Goal: Communication & Community: Answer question/provide support

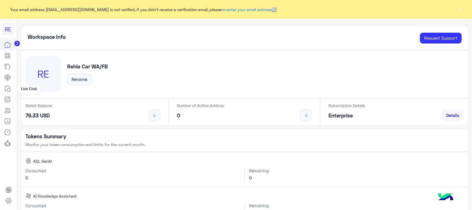
click at [1, 87] on link at bounding box center [7, 88] width 15 height 11
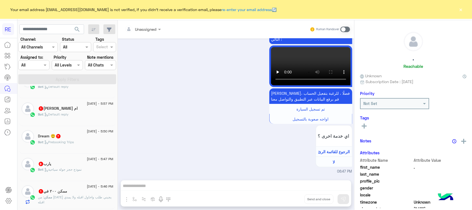
scroll to position [173, 0]
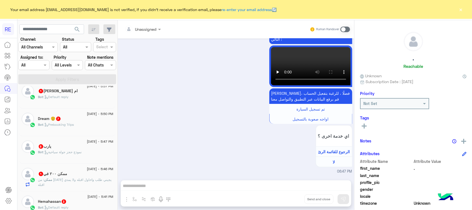
click at [81, 104] on div "Bot : Default reply" at bounding box center [75, 99] width 75 height 10
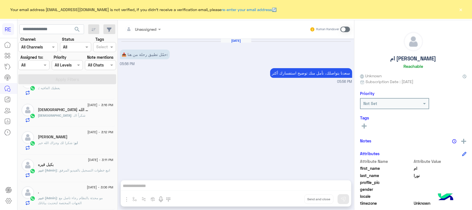
scroll to position [3, 0]
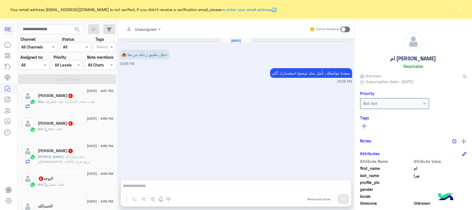
click at [95, 154] on div "Sami 1" at bounding box center [75, 151] width 75 height 6
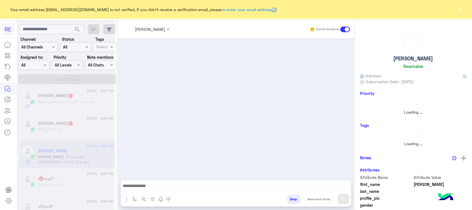
scroll to position [161, 0]
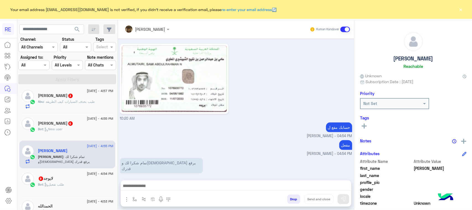
click at [87, 185] on div "Bot : طلب تفعيل" at bounding box center [75, 187] width 75 height 10
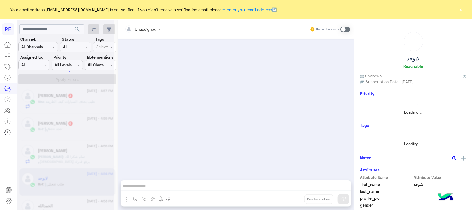
scroll to position [766, 0]
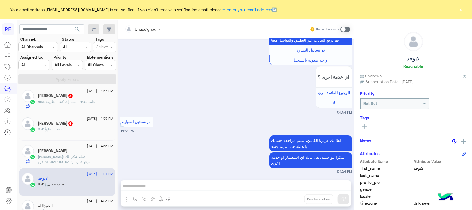
click at [76, 126] on div "[PERSON_NAME] 6" at bounding box center [75, 124] width 75 height 6
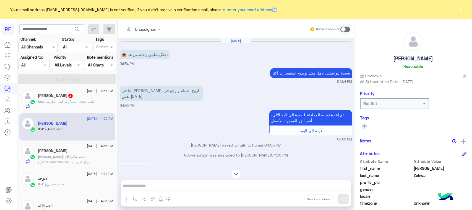
click at [81, 108] on div "Abu : طيب بحذف السيارات كيف الطريقه" at bounding box center [75, 104] width 75 height 10
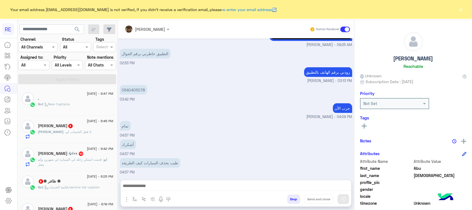
scroll to position [3, 0]
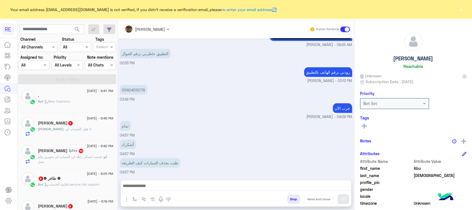
click at [86, 101] on div "Bot : New Captains" at bounding box center [75, 104] width 75 height 10
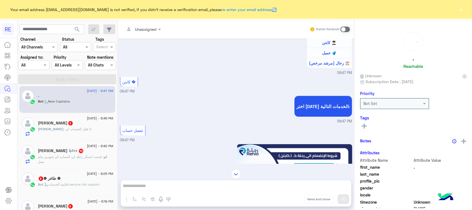
scroll to position [728, 0]
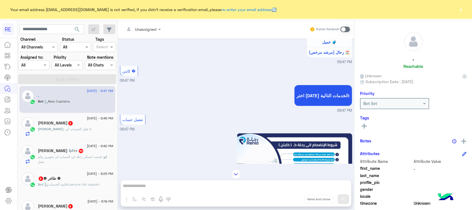
click at [341, 29] on span at bounding box center [345, 30] width 10 height 6
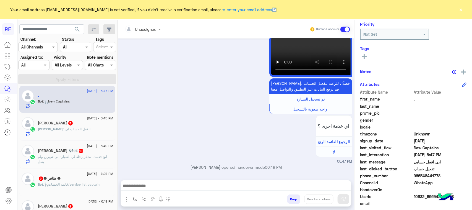
scroll to position [88, 0]
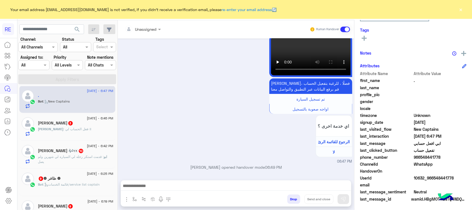
drag, startPoint x: 457, startPoint y: 178, endPoint x: 433, endPoint y: 180, distance: 24.7
click at [433, 180] on span "10632_966548441778" at bounding box center [440, 178] width 53 height 6
copy span "548441778"
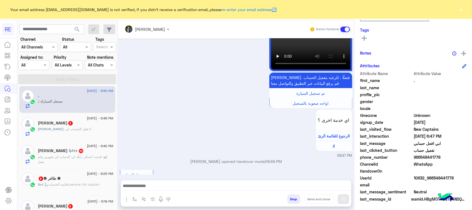
scroll to position [983, 0]
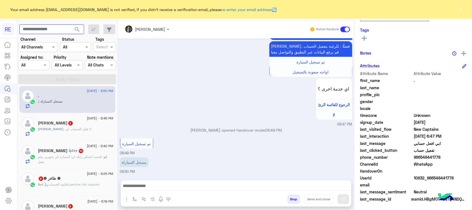
click at [64, 28] on input "text" at bounding box center [51, 29] width 65 height 10
paste input "*********"
type input "*********"
click at [80, 33] on button "search" at bounding box center [77, 30] width 14 height 12
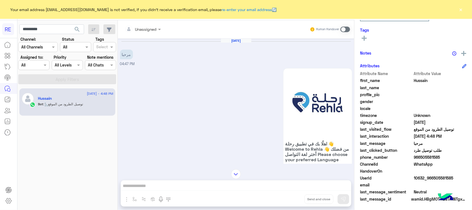
click at [345, 28] on span at bounding box center [345, 30] width 10 height 6
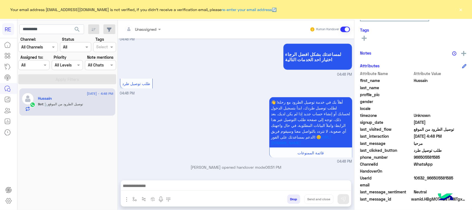
click at [206, 181] on div at bounding box center [236, 187] width 230 height 14
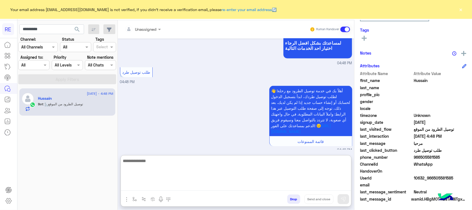
click at [208, 182] on textarea at bounding box center [236, 173] width 230 height 33
type textarea "*****"
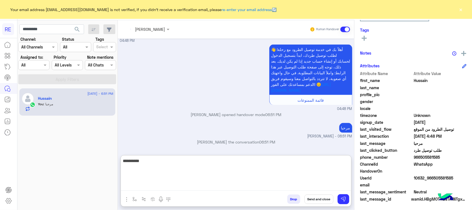
scroll to position [391, 0]
type textarea "**********"
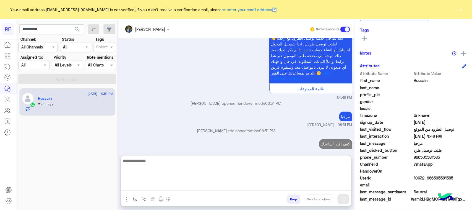
scroll to position [409, 0]
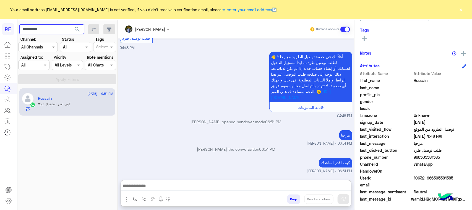
click at [57, 27] on input "*********" at bounding box center [51, 29] width 65 height 10
click at [77, 31] on span "search" at bounding box center [77, 29] width 7 height 7
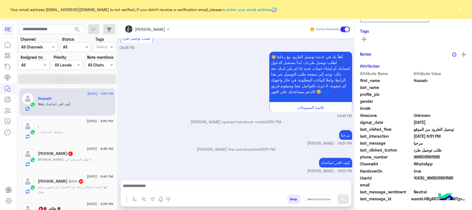
click at [74, 138] on div ". : مسجل السياراة" at bounding box center [75, 134] width 75 height 10
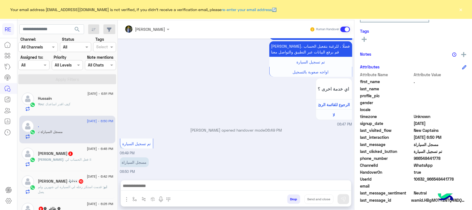
scroll to position [88, 0]
click at [151, 191] on div at bounding box center [236, 187] width 230 height 14
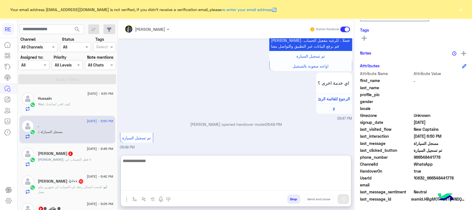
click at [151, 186] on textarea at bounding box center [236, 173] width 230 height 33
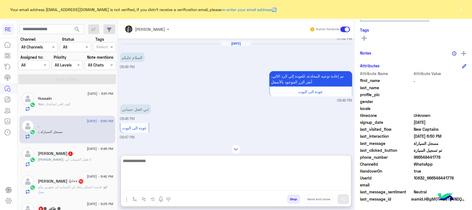
scroll to position [375, 0]
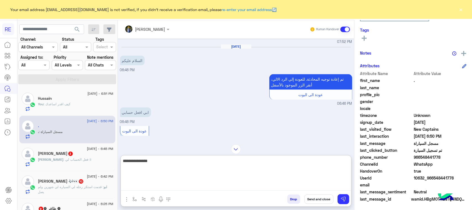
type textarea "**********"
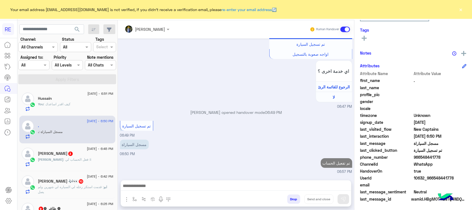
scroll to position [946, 0]
click at [51, 170] on div "[DATE] - 6:45 PM [PERSON_NAME] 3 [PERSON_NAME] : فعل الحساب لي !!" at bounding box center [67, 157] width 96 height 28
click at [54, 166] on div "[PERSON_NAME] : فعل الحساب لي !!" at bounding box center [75, 162] width 75 height 10
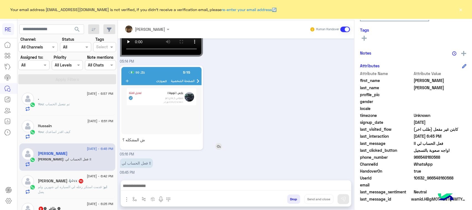
scroll to position [429, 0]
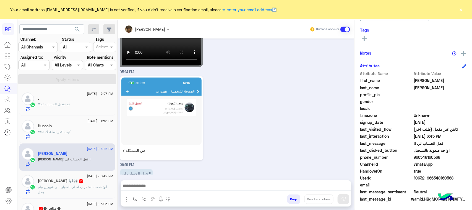
click at [195, 193] on div at bounding box center [236, 187] width 230 height 14
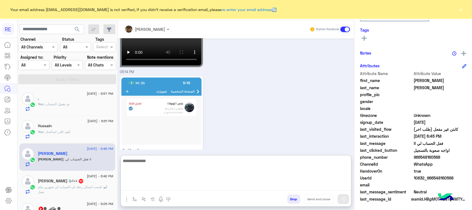
click at [194, 183] on textarea at bounding box center [236, 173] width 230 height 33
type textarea "**********"
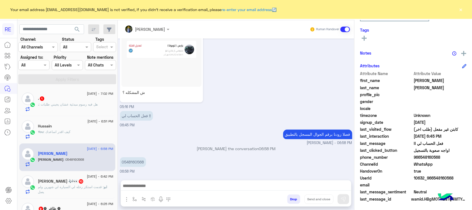
scroll to position [502, 0]
click at [82, 109] on div ". : هل فيه رسوم مبدئية عشان يجيني طلبات" at bounding box center [75, 107] width 75 height 10
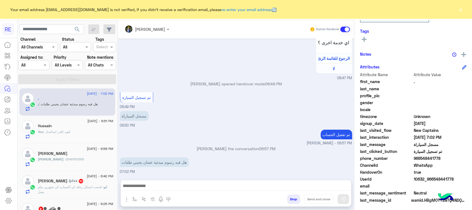
scroll to position [88, 0]
click at [135, 201] on button "button" at bounding box center [134, 198] width 9 height 9
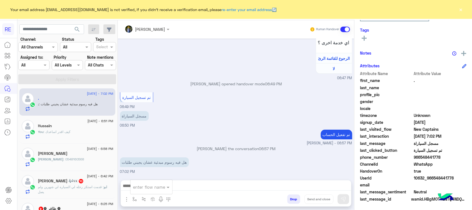
click at [140, 190] on div "enter flow name" at bounding box center [151, 187] width 42 height 10
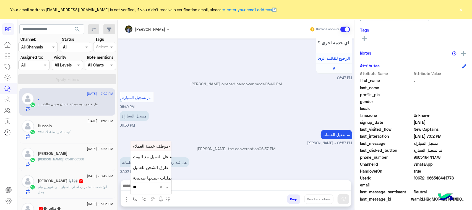
type input "*"
type input "***"
click at [140, 177] on span "نسبة التطبيق" at bounding box center [144, 176] width 23 height 5
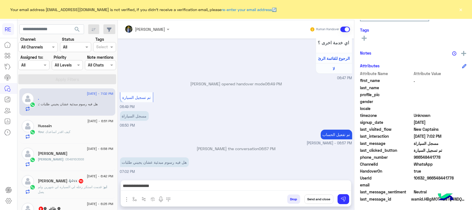
click at [296, 181] on div "**********" at bounding box center [236, 187] width 230 height 14
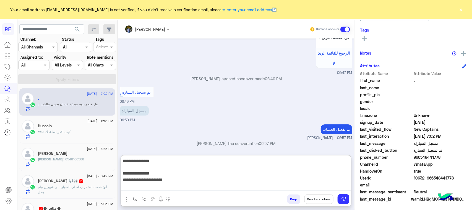
click at [297, 184] on textarea "**********" at bounding box center [236, 173] width 230 height 33
click at [333, 159] on textarea "**********" at bounding box center [236, 173] width 230 height 33
drag, startPoint x: 299, startPoint y: 184, endPoint x: 360, endPoint y: 173, distance: 61.8
click at [360, 173] on mat-drawer-container "[PERSON_NAME] Human Handover [DATE] تفعيل حساب 07:52 PM يمكنك الاطلاع على شروط …" at bounding box center [295, 116] width 354 height 192
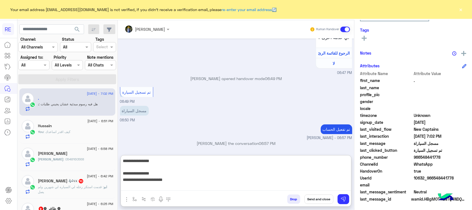
type textarea "**********"
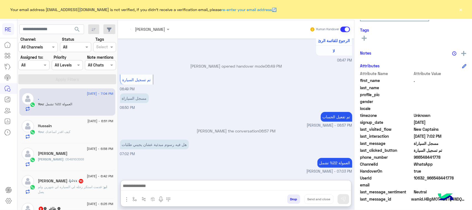
scroll to position [894, 0]
click at [68, 190] on div "ابو : قدمت استكر رحله لي السياره لي شهرين ولم يصل" at bounding box center [75, 189] width 75 height 10
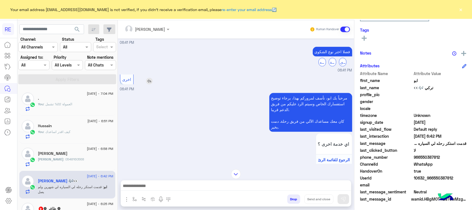
scroll to position [332, 0]
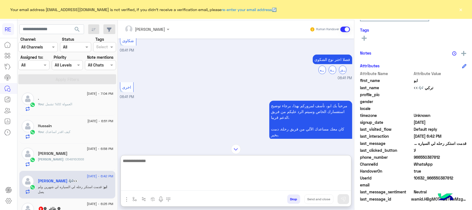
click at [157, 187] on textarea at bounding box center [236, 173] width 230 height 33
type textarea "**********"
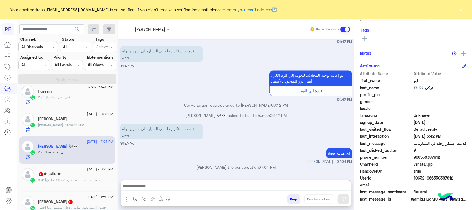
scroll to position [581, 0]
click at [49, 129] on div "[PERSON_NAME] : 0548160568" at bounding box center [75, 127] width 75 height 10
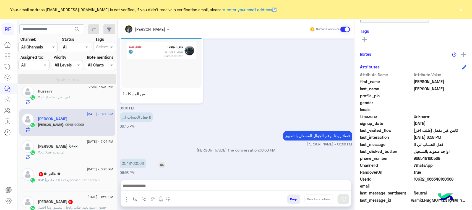
scroll to position [88, 0]
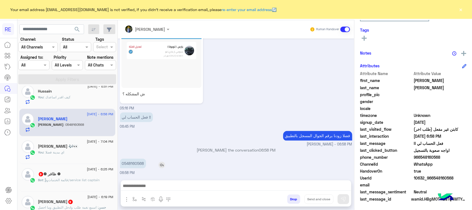
click at [125, 161] on p "0548160568" at bounding box center [133, 163] width 26 height 10
drag, startPoint x: 124, startPoint y: 161, endPoint x: 154, endPoint y: 170, distance: 31.7
click at [154, 170] on div "0548160568 06:58 PM" at bounding box center [236, 166] width 232 height 19
click at [149, 169] on div "0548160568 06:58 PM" at bounding box center [236, 166] width 232 height 19
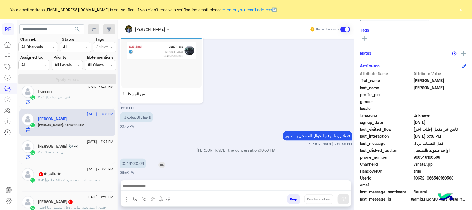
drag, startPoint x: 125, startPoint y: 162, endPoint x: 146, endPoint y: 166, distance: 21.1
click at [146, 166] on div "0548160568" at bounding box center [148, 163] width 57 height 10
click at [134, 162] on p "0548160568" at bounding box center [133, 163] width 26 height 10
drag, startPoint x: 124, startPoint y: 161, endPoint x: 143, endPoint y: 163, distance: 19.2
click at [143, 163] on p "0548160568" at bounding box center [133, 163] width 26 height 10
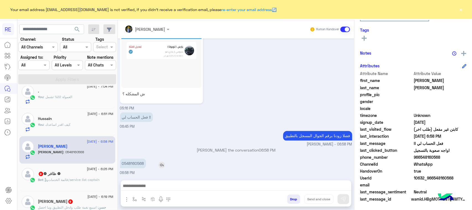
copy p "548160568"
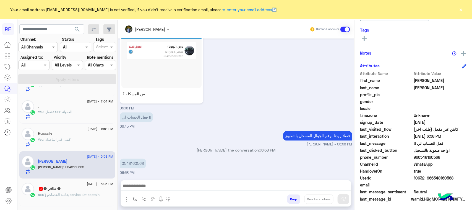
scroll to position [0, 0]
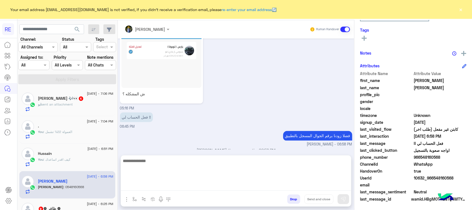
click at [203, 187] on textarea at bounding box center [236, 173] width 230 height 33
paste textarea "**********"
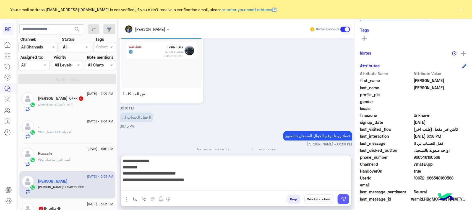
type textarea "**********"
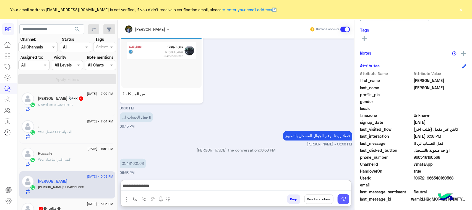
click at [339, 198] on button at bounding box center [343, 199] width 12 height 10
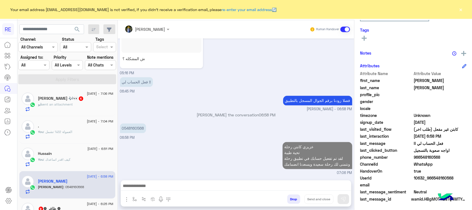
click at [84, 111] on div "ابو sent an attachment" at bounding box center [75, 107] width 75 height 10
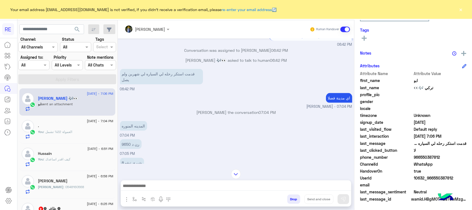
scroll to position [337, 0]
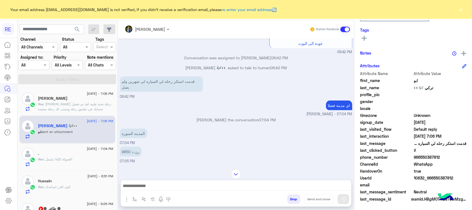
click at [457, 110] on span at bounding box center [440, 108] width 53 height 6
drag, startPoint x: 457, startPoint y: 177, endPoint x: 431, endPoint y: 176, distance: 25.5
click at [431, 176] on span "10632_966550387812" at bounding box center [440, 178] width 53 height 6
click at [432, 176] on span "10632_966550387812" at bounding box center [440, 178] width 53 height 6
drag, startPoint x: 432, startPoint y: 176, endPoint x: 455, endPoint y: 176, distance: 23.2
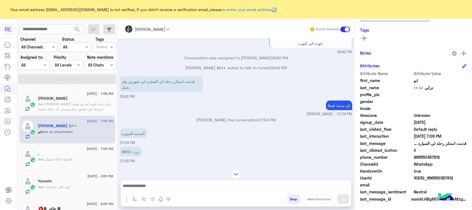
click at [455, 176] on span "10632_966550387812" at bounding box center [440, 178] width 53 height 6
copy span "550387812"
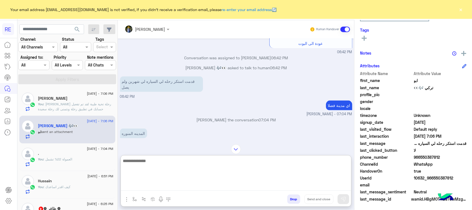
click at [158, 186] on textarea at bounding box center [236, 173] width 230 height 33
type textarea "**********"
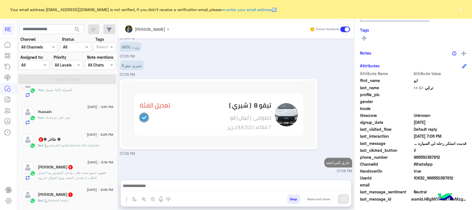
scroll to position [436, 0]
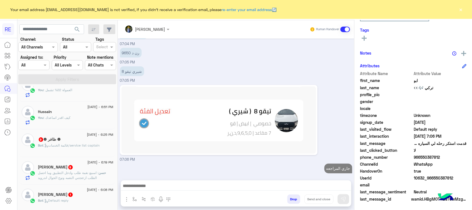
click at [68, 178] on span ": اسمع نغمة طلب وادخل التطبيق وما احصل الطلب ازعجتني النغمه ونوع الجوال اندرويد" at bounding box center [68, 174] width 61 height 9
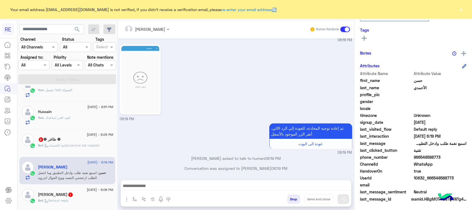
scroll to position [586, 0]
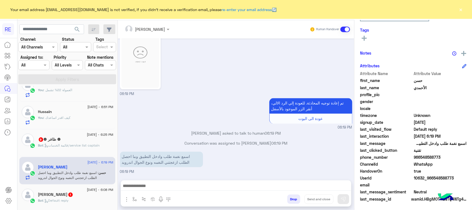
click at [301, 167] on div "اسمع نغمة طلب وادخل التطبيق وما احصل الطلب ازعجتني النغمه ونوع الجوال اندرويد 0…" at bounding box center [236, 162] width 232 height 24
click at [299, 181] on div at bounding box center [236, 187] width 230 height 14
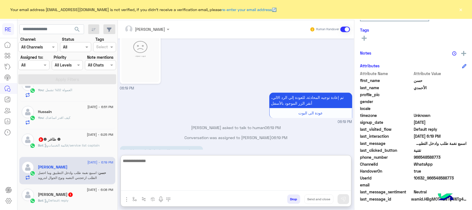
click at [299, 186] on textarea at bounding box center [236, 173] width 230 height 33
paste textarea "**********"
type textarea "**********"
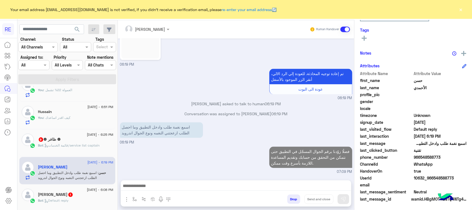
scroll to position [616, 0]
drag, startPoint x: 457, startPoint y: 176, endPoint x: 433, endPoint y: 178, distance: 24.1
click at [433, 178] on span "10632_966548588773" at bounding box center [440, 178] width 53 height 6
copy span "548588773"
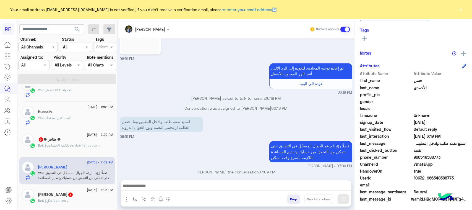
scroll to position [625, 0]
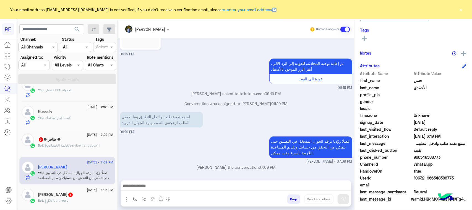
click at [71, 146] on span ": قائمة الخدمات/service list captain" at bounding box center [71, 145] width 56 height 4
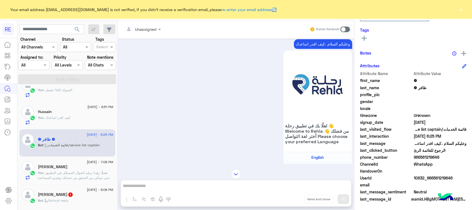
scroll to position [510, 0]
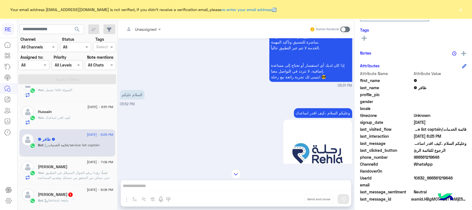
click at [314, 115] on p "وعليكم السلام ،كيف اقدر اساعدك" at bounding box center [323, 113] width 58 height 10
copy div "وعليكم السلام ،كيف اقدر اساعدك"
click at [349, 28] on span at bounding box center [345, 30] width 10 height 6
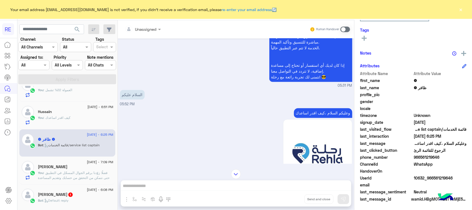
scroll to position [1038, 0]
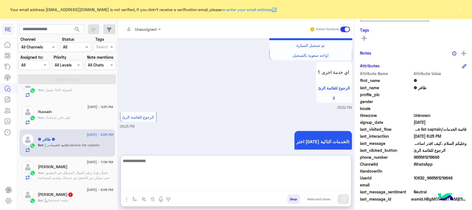
click at [179, 185] on textarea at bounding box center [236, 173] width 230 height 33
paste textarea "**********"
type textarea "**********"
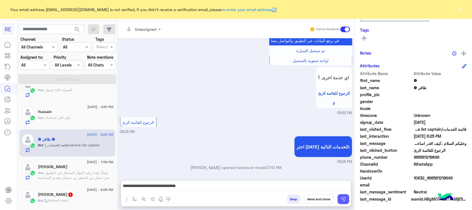
click at [341, 198] on img at bounding box center [344, 199] width 6 height 6
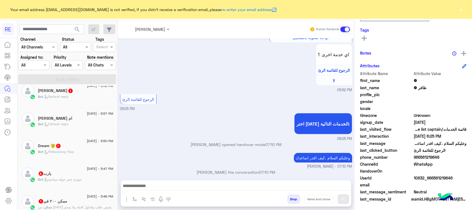
scroll to position [1066, 0]
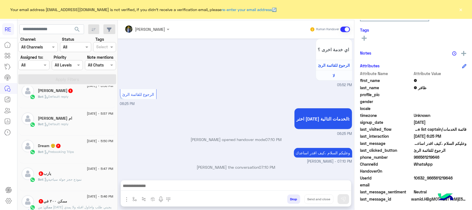
click at [79, 100] on div "Bot : Default reply" at bounding box center [75, 99] width 75 height 10
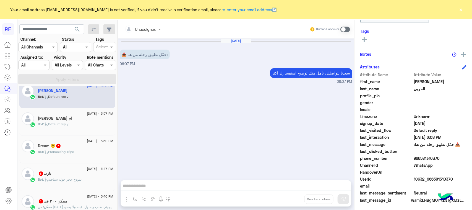
scroll to position [88, 0]
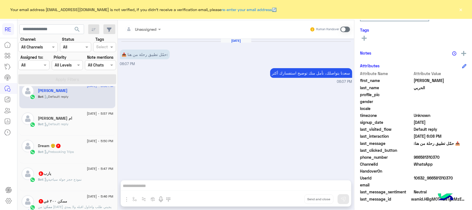
click at [346, 28] on span at bounding box center [345, 30] width 10 height 6
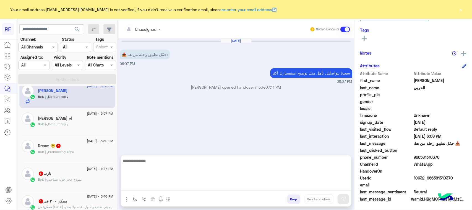
click at [200, 187] on textarea at bounding box center [236, 173] width 230 height 33
paste textarea "**********"
type textarea "**********"
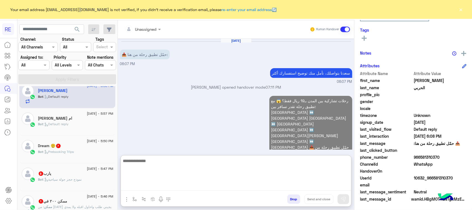
scroll to position [3, 0]
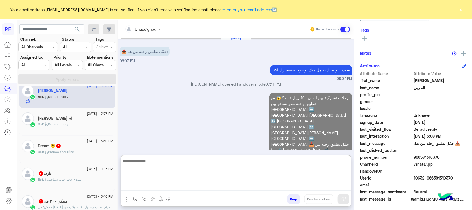
click at [69, 121] on div "search Channel: Channel All Channels Status Channel All Tags Select Assigned to…" at bounding box center [67, 116] width 100 height 192
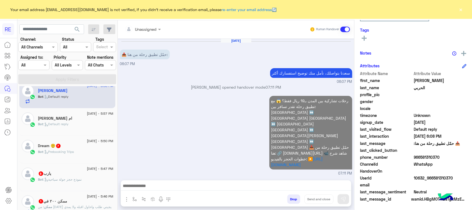
click at [77, 124] on div "Bot : Default reply" at bounding box center [75, 126] width 75 height 10
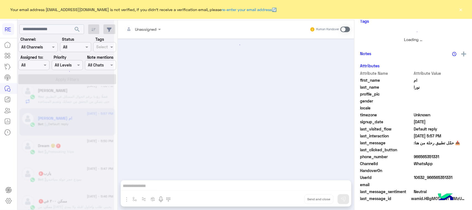
scroll to position [87, 0]
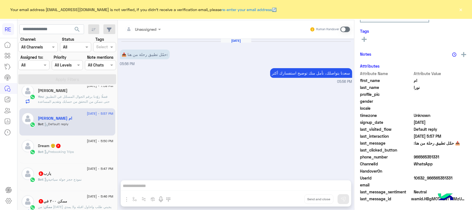
click at [342, 29] on span at bounding box center [345, 30] width 10 height 6
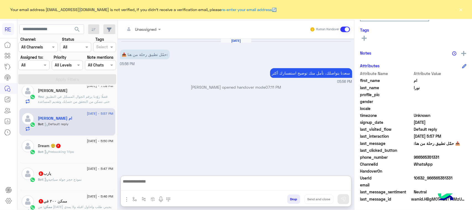
click at [155, 188] on textarea at bounding box center [236, 183] width 230 height 13
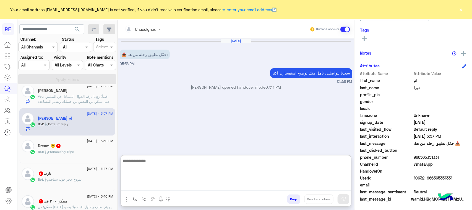
paste textarea "**********"
type textarea "**********"
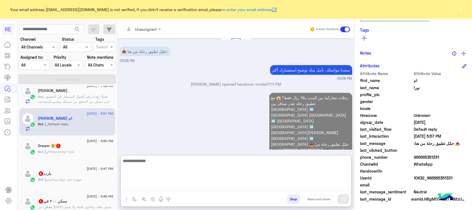
scroll to position [0, 0]
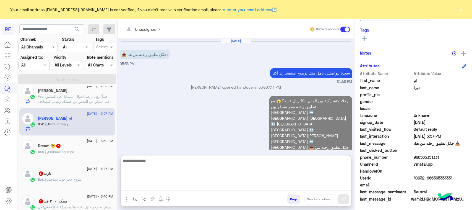
click at [87, 156] on div "Bot : Prebooking Trips" at bounding box center [75, 154] width 75 height 10
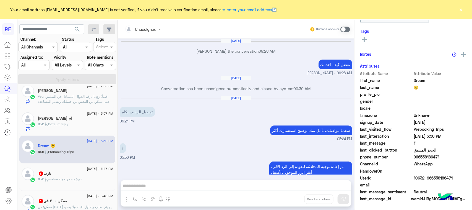
scroll to position [644, 0]
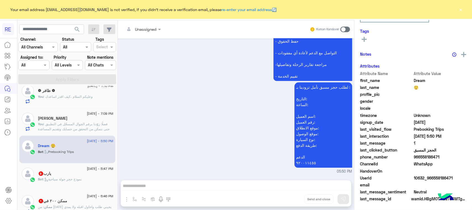
click at [342, 30] on span at bounding box center [345, 30] width 10 height 6
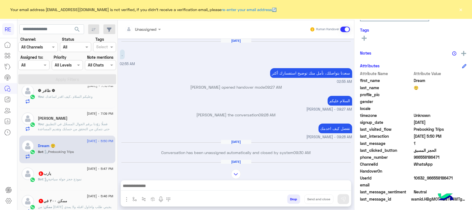
scroll to position [51, 0]
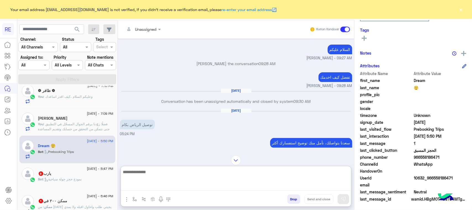
click at [205, 184] on textarea at bounding box center [236, 179] width 230 height 22
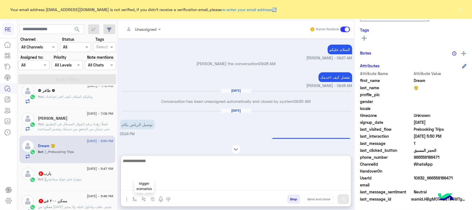
click at [145, 200] on img "button" at bounding box center [144, 199] width 4 height 4
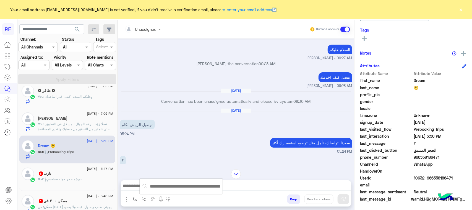
click at [150, 189] on input "text" at bounding box center [181, 186] width 79 height 7
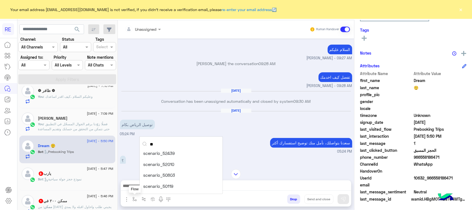
type input "**"
click at [136, 198] on img "button" at bounding box center [134, 199] width 4 height 4
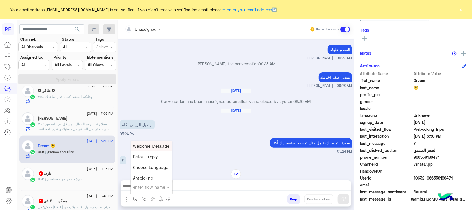
click at [138, 187] on input "text" at bounding box center [144, 187] width 23 height 6
type input "**"
click at [141, 149] on div "طريقة الحجز المسبق" at bounding box center [150, 145] width 41 height 11
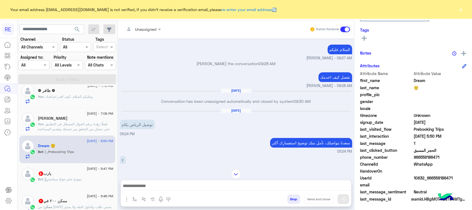
type textarea "**********"
click at [343, 198] on img at bounding box center [344, 199] width 6 height 6
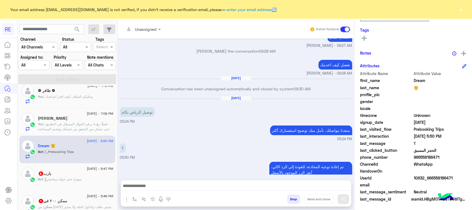
scroll to position [727, 0]
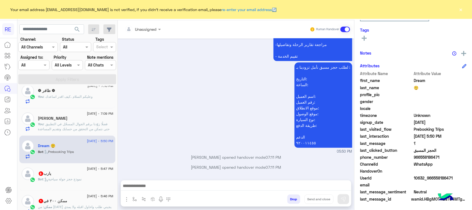
click at [96, 182] on div "Bot : نموذج حجز جولة سياحية" at bounding box center [75, 181] width 75 height 10
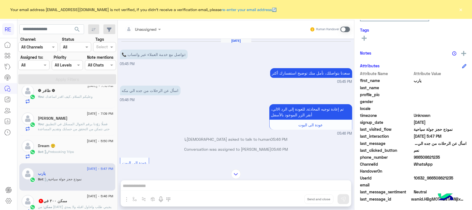
click at [344, 28] on span at bounding box center [345, 30] width 10 height 6
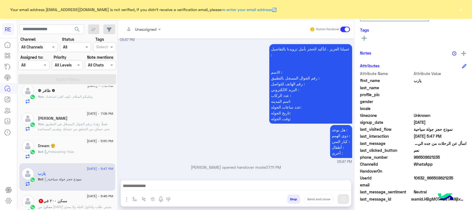
click at [154, 185] on textarea at bounding box center [236, 186] width 230 height 8
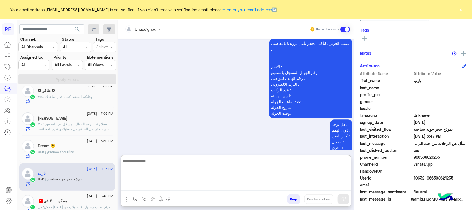
paste textarea "**********"
type textarea "**********"
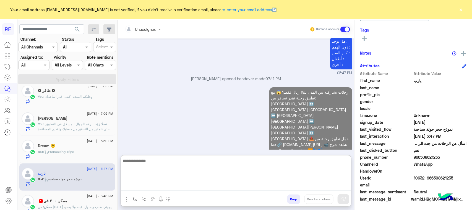
scroll to position [0, 0]
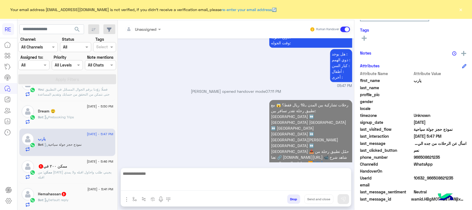
click at [77, 172] on span ": من [DATE] يجيني طلب واحاول اقبله ولا يمدي اقبله" at bounding box center [75, 174] width 74 height 9
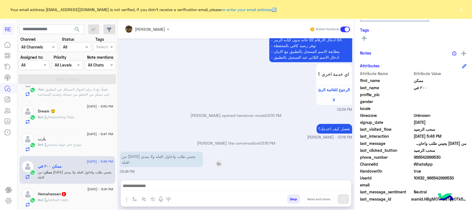
drag, startPoint x: 191, startPoint y: 160, endPoint x: 149, endPoint y: 160, distance: 42.0
click at [149, 160] on p "من [DATE] يجيني طلب واحاول اقبله ولا يمدي اقبله" at bounding box center [161, 158] width 83 height 15
click at [148, 160] on p "من [DATE] يجيني طلب واحاول اقبله ولا يمدي اقبله" at bounding box center [161, 158] width 83 height 15
click at [147, 156] on p "من [DATE] يجيني طلب واحاول اقبله ولا يمدي اقبله" at bounding box center [161, 158] width 83 height 15
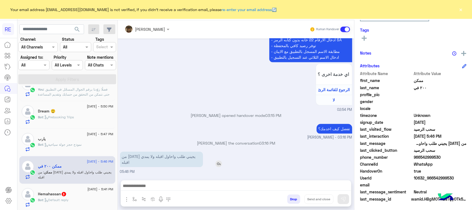
click at [147, 156] on p "من [DATE] يجيني طلب واحاول اقبله ولا يمدي اقبله" at bounding box center [161, 158] width 83 height 15
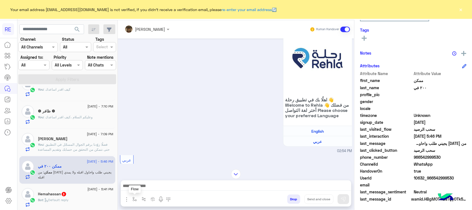
drag, startPoint x: 135, startPoint y: 197, endPoint x: 138, endPoint y: 192, distance: 5.2
click at [135, 197] on img "button" at bounding box center [134, 199] width 4 height 4
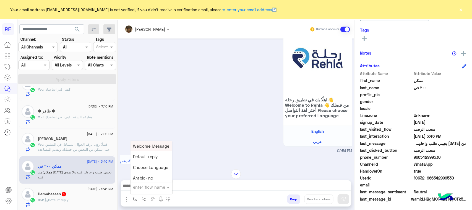
click at [143, 186] on input "text" at bounding box center [144, 187] width 23 height 6
type input "****"
click at [145, 167] on div "الاليه" at bounding box center [150, 166] width 41 height 11
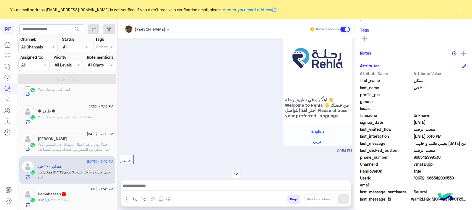
type textarea "**********"
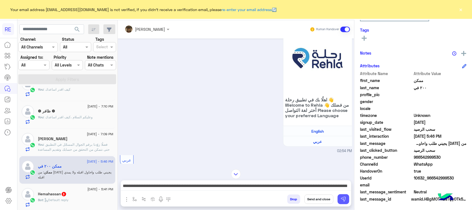
click at [339, 199] on button at bounding box center [343, 199] width 12 height 10
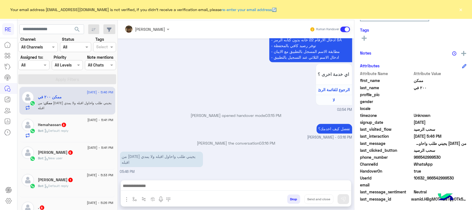
click at [68, 137] on div "Bot : Default reply" at bounding box center [75, 133] width 75 height 10
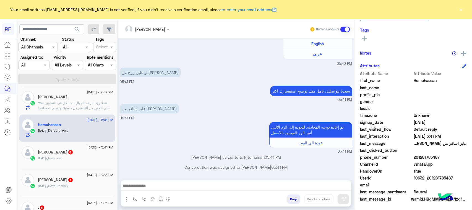
click at [176, 184] on textarea at bounding box center [236, 186] width 230 height 8
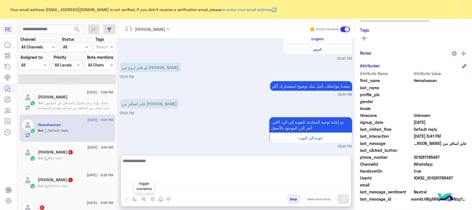
click at [144, 197] on img "button" at bounding box center [144, 199] width 4 height 4
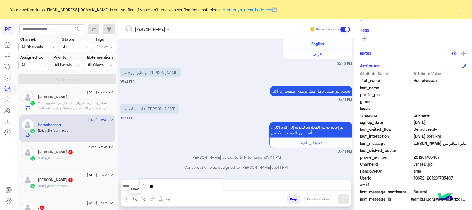
click at [131, 198] on button "button" at bounding box center [134, 198] width 9 height 9
click at [148, 187] on input "text" at bounding box center [144, 187] width 23 height 6
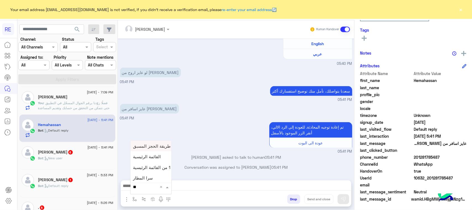
type input "*"
type input "**"
click at [145, 148] on div "طريقة الحجز المسبق" at bounding box center [150, 145] width 41 height 11
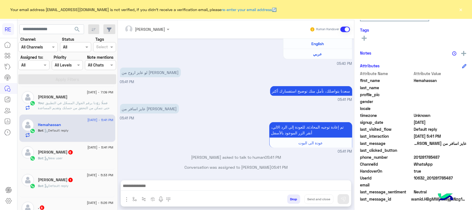
type textarea "**********"
click at [342, 197] on img at bounding box center [344, 199] width 6 height 6
click at [73, 159] on div "Bot : New user" at bounding box center [75, 160] width 75 height 10
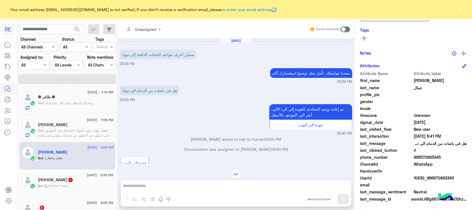
click at [345, 28] on span at bounding box center [345, 30] width 10 height 6
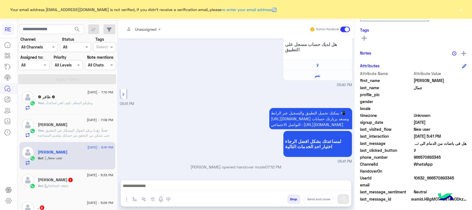
click at [173, 190] on textarea at bounding box center [236, 186] width 230 height 8
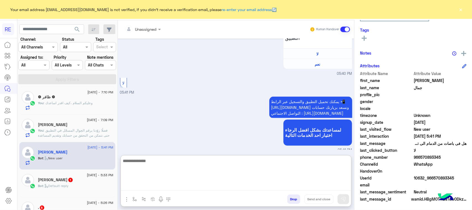
paste textarea "**********"
type textarea "**********"
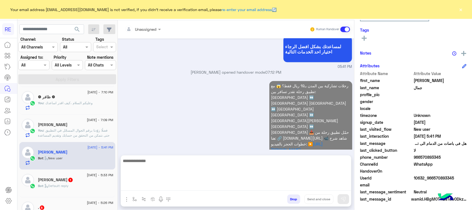
click at [70, 183] on div "[PERSON_NAME] 1" at bounding box center [75, 180] width 75 height 6
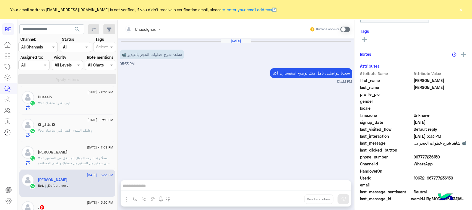
click at [346, 30] on span at bounding box center [345, 30] width 10 height 6
click at [193, 186] on textarea at bounding box center [236, 186] width 230 height 8
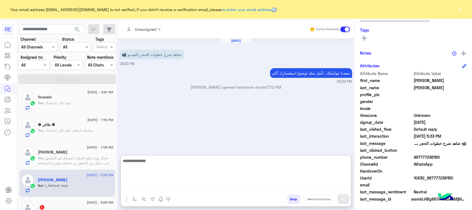
paste textarea "**********"
type textarea "**********"
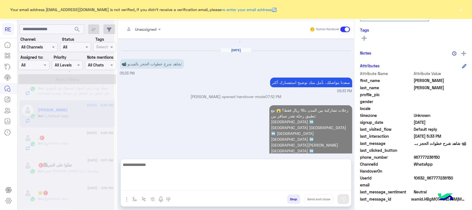
click at [84, 143] on div "search Channel: Channel All Channels Status Channel All Tags Select Assigned to…" at bounding box center [67, 116] width 100 height 192
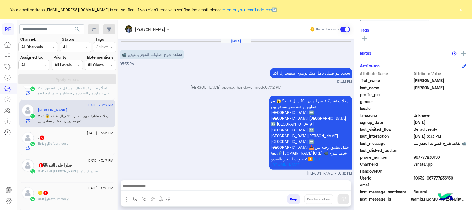
click at [73, 149] on div "Bot : Default reply" at bounding box center [75, 146] width 75 height 10
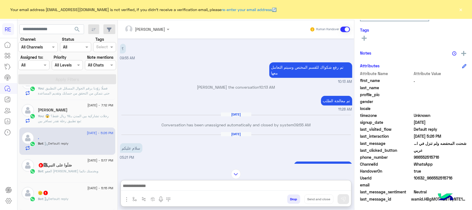
click at [243, 187] on textarea at bounding box center [236, 186] width 230 height 8
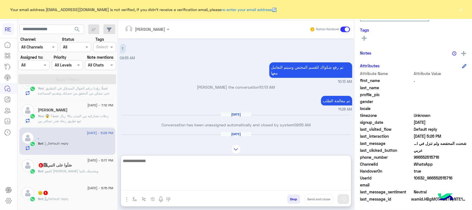
paste textarea "**********"
type textarea "**********"
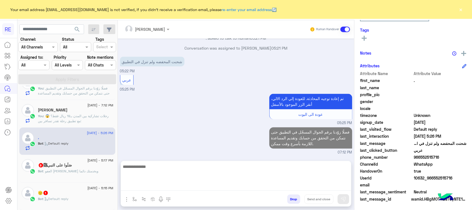
click at [97, 176] on div "Bot : العفو [PERSON_NAME] وبخدمتك دائما" at bounding box center [75, 173] width 75 height 10
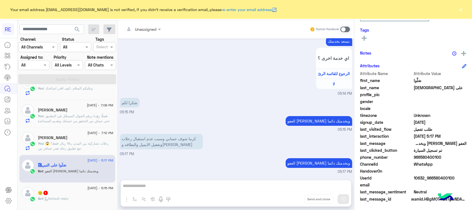
click at [135, 183] on div "Unassigned Human Handover [DATE] 06:57 PM التفعيل يقول راجع الدعم وحساب غير مفع…" at bounding box center [236, 116] width 236 height 192
click at [203, 186] on div "Unassigned Human Handover [DATE] 06:57 PM التفعيل يقول راجع الدعم وحساب غير مفع…" at bounding box center [236, 116] width 236 height 192
drag, startPoint x: 346, startPoint y: 30, endPoint x: 343, endPoint y: 41, distance: 12.3
click at [346, 31] on span at bounding box center [345, 30] width 10 height 6
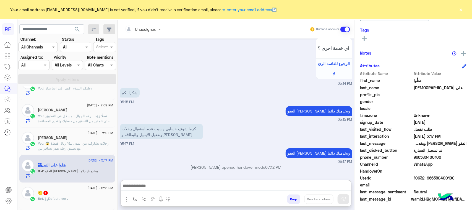
click at [211, 188] on textarea at bounding box center [236, 186] width 230 height 8
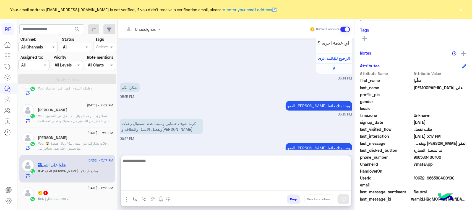
paste textarea "**********"
type textarea "**********"
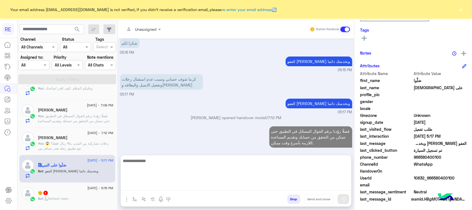
click at [97, 192] on div "[DATE] - 5:15 PM 🫡 1 Bot : Default reply" at bounding box center [75, 196] width 75 height 19
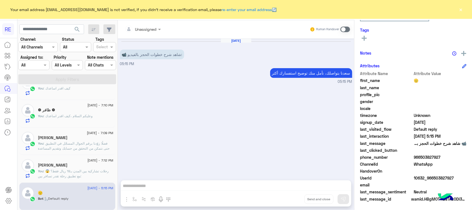
click at [346, 31] on div "Human Handover" at bounding box center [330, 29] width 41 height 10
click at [345, 30] on span at bounding box center [345, 30] width 10 height 6
click at [229, 182] on textarea at bounding box center [236, 186] width 230 height 8
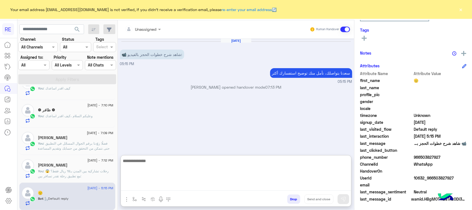
paste textarea "**********"
type textarea "**********"
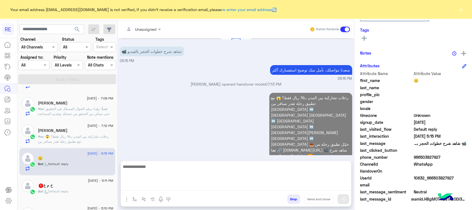
click at [76, 189] on div "خ م غ 1" at bounding box center [75, 186] width 75 height 6
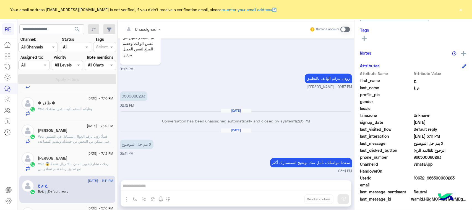
click at [162, 185] on div "Unassigned Human Handover [DATE] ملاحظات و مقترحات 04:55 PM اترك لنا اقتراحاتك …" at bounding box center [236, 116] width 236 height 192
drag, startPoint x: 124, startPoint y: 98, endPoint x: 147, endPoint y: 98, distance: 23.5
click at [147, 98] on div "0500080283 02:12 PM" at bounding box center [236, 99] width 232 height 19
copy p "500080283"
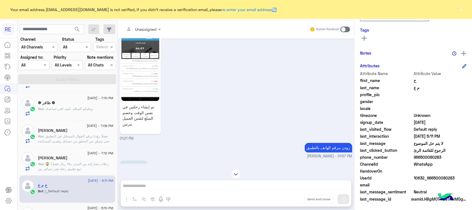
scroll to position [381, 0]
click at [141, 82] on img at bounding box center [140, 67] width 38 height 67
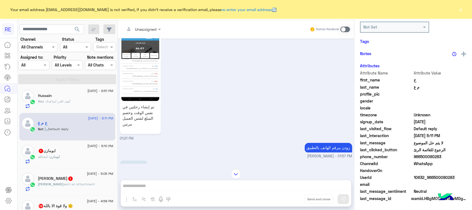
scroll to position [462, 0]
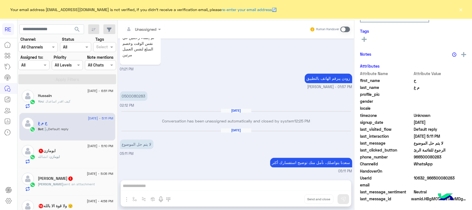
click at [85, 151] on div "ابومازن 1" at bounding box center [75, 151] width 75 height 6
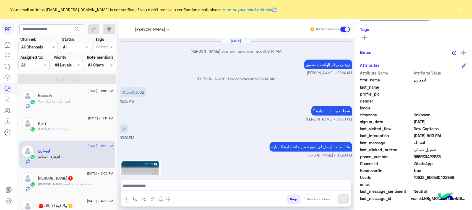
scroll to position [430, 0]
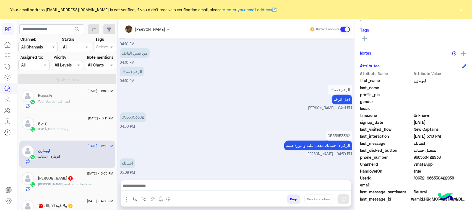
click at [82, 181] on div "[PERSON_NAME] 1" at bounding box center [75, 179] width 75 height 6
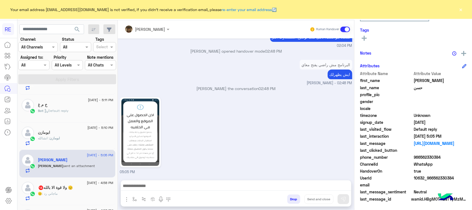
scroll to position [37, 0]
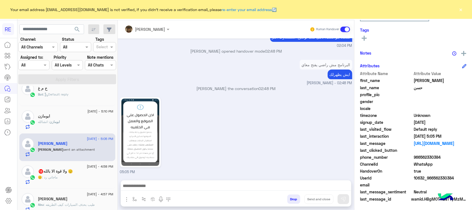
click at [81, 181] on div "🫡 : ماجاني رد" at bounding box center [75, 179] width 75 height 10
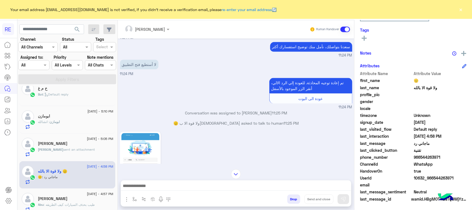
scroll to position [575, 0]
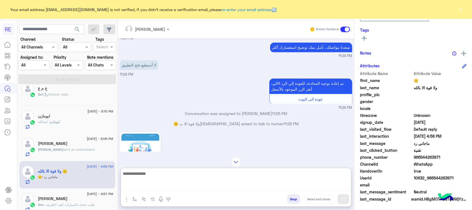
click at [170, 185] on textarea at bounding box center [236, 180] width 230 height 20
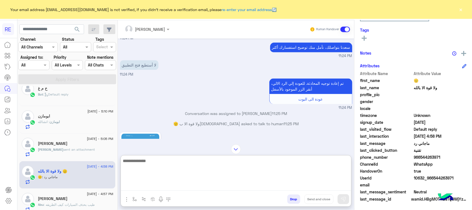
paste textarea "*********"
click at [176, 162] on textarea "*********" at bounding box center [236, 173] width 230 height 33
paste textarea "**********"
type textarea "**********"
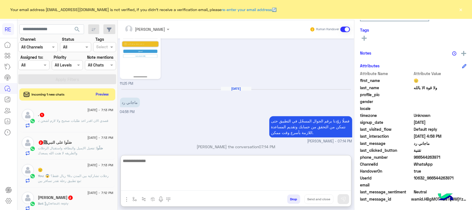
scroll to position [708, 0]
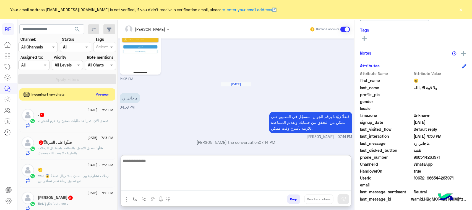
click at [88, 122] on span ": قصدي الان اقدر اخذ طلبات صحيح ولا لازم اشحن" at bounding box center [74, 120] width 70 height 4
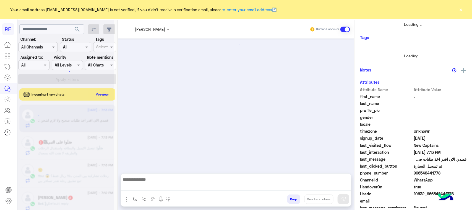
scroll to position [104, 0]
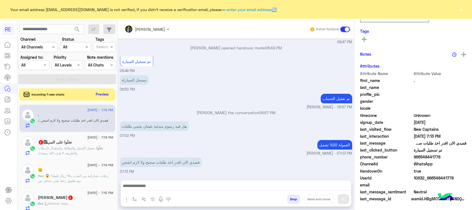
click at [93, 150] on span ": تفعيل الايميل والبطاقه واستقبال الرحلات والطريقه لا هنت الله يسعدك" at bounding box center [67, 150] width 59 height 9
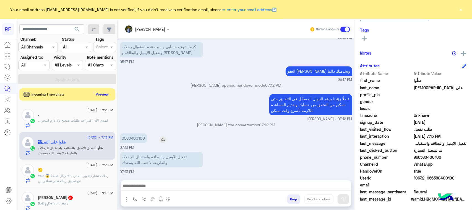
click at [125, 139] on p "0580400100" at bounding box center [133, 138] width 27 height 10
drag, startPoint x: 124, startPoint y: 138, endPoint x: 148, endPoint y: 138, distance: 24.3
click at [152, 140] on div "0580400100" at bounding box center [149, 138] width 59 height 10
copy p "580400100"
click at [168, 187] on textarea at bounding box center [236, 186] width 230 height 8
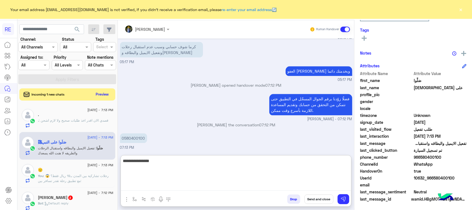
type textarea "**********"
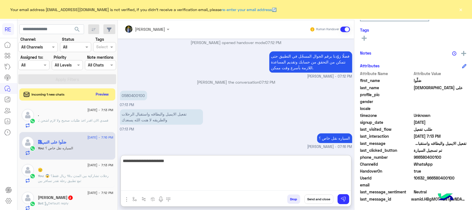
type textarea "**********"
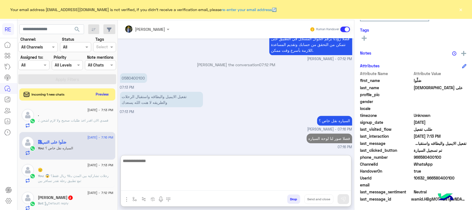
click at [69, 203] on span ": Default reply" at bounding box center [55, 203] width 25 height 4
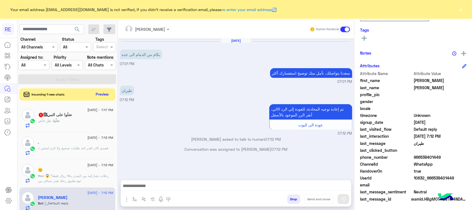
click at [86, 119] on div "صَلُّوا : نقل خاص" at bounding box center [75, 123] width 75 height 10
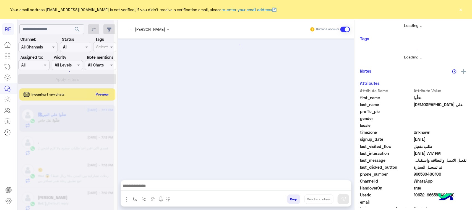
scroll to position [607, 0]
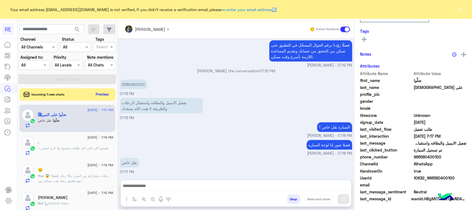
click at [201, 188] on textarea at bounding box center [236, 186] width 230 height 8
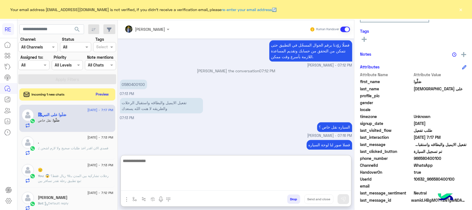
scroll to position [88, 0]
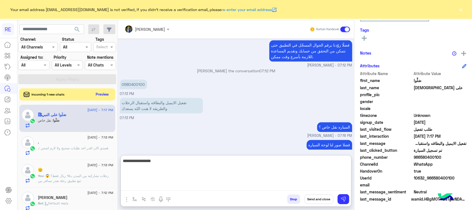
type textarea "**********"
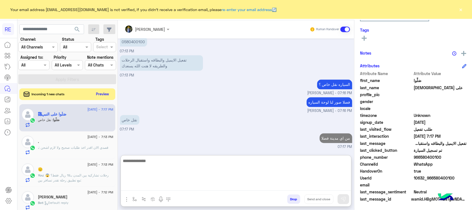
click at [101, 91] on button "Preview" at bounding box center [102, 93] width 17 height 7
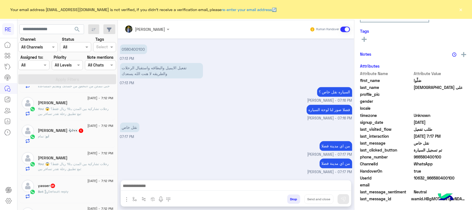
scroll to position [207, 0]
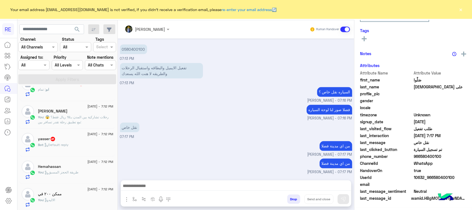
click at [89, 146] on div "Bot : Default reply" at bounding box center [75, 147] width 75 height 10
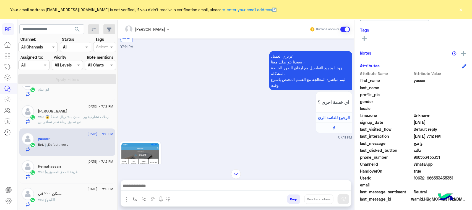
scroll to position [519, 0]
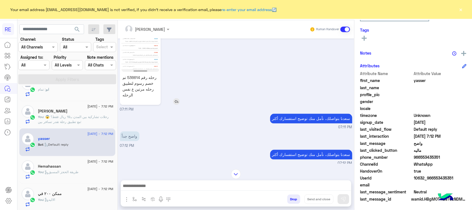
click at [137, 85] on p "رحله رقم 536614 تم خصم رسوم لتطبيق رحله مرتين ع نفس الرحله" at bounding box center [140, 86] width 38 height 26
click at [140, 183] on textarea at bounding box center [236, 186] width 230 height 8
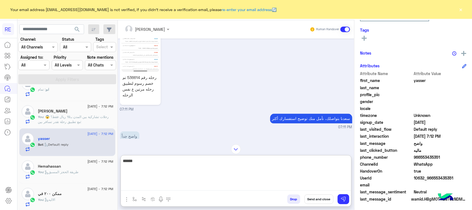
click at [157, 166] on textarea "******" at bounding box center [236, 173] width 230 height 33
click at [157, 167] on textarea "******" at bounding box center [236, 173] width 230 height 33
type textarea "**********"
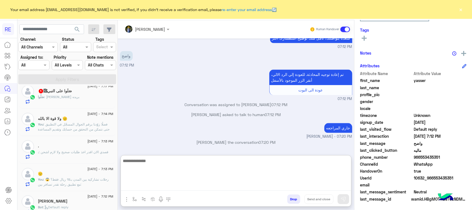
scroll to position [0, 0]
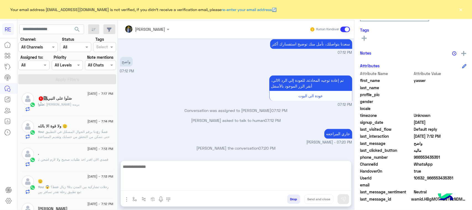
click at [78, 105] on div "صَلُّوا : [PERSON_NAME] بريده" at bounding box center [75, 107] width 75 height 10
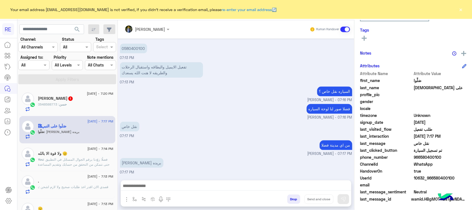
click at [72, 106] on div "حسن : 0548588773" at bounding box center [75, 107] width 75 height 10
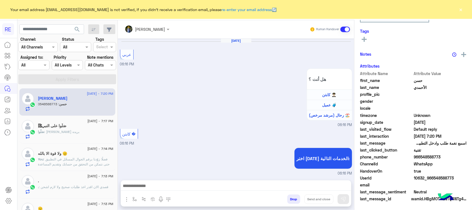
scroll to position [478, 0]
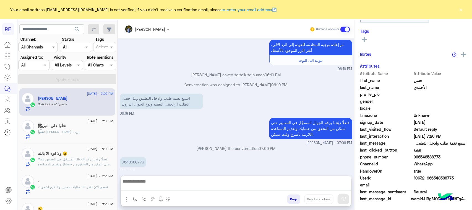
click at [188, 184] on textarea at bounding box center [236, 183] width 230 height 13
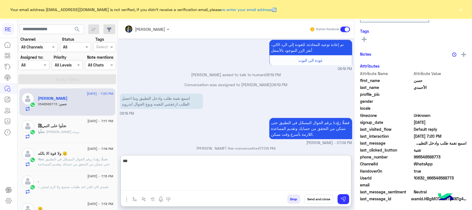
scroll to position [88, 0]
type textarea "**********"
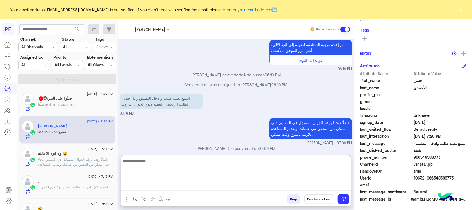
scroll to position [521, 0]
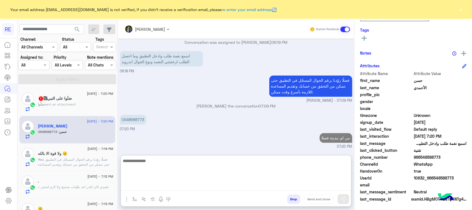
click at [60, 105] on span "sent an attachment" at bounding box center [61, 104] width 32 height 4
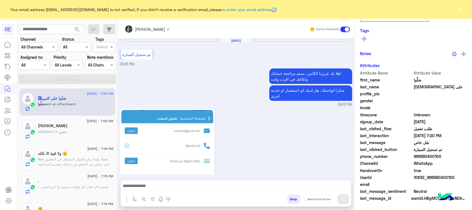
scroll to position [87, 0]
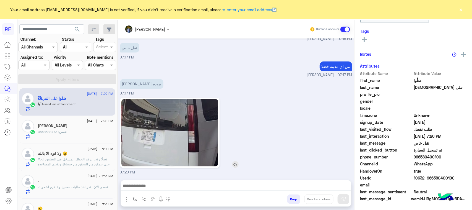
click at [137, 137] on img at bounding box center [169, 132] width 97 height 67
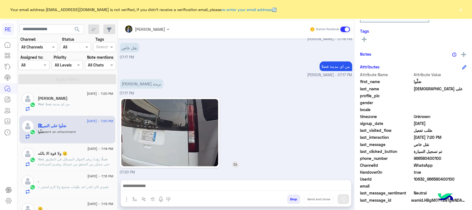
scroll to position [88, 0]
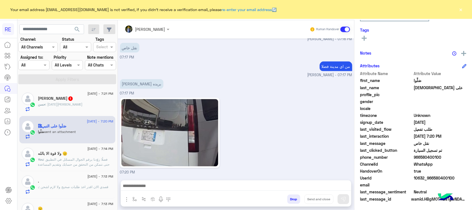
click at [81, 101] on div "[PERSON_NAME] 1" at bounding box center [75, 99] width 75 height 6
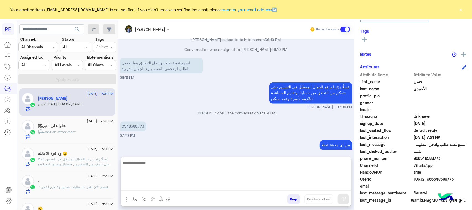
scroll to position [88, 0]
click at [181, 186] on textarea at bounding box center [236, 174] width 230 height 31
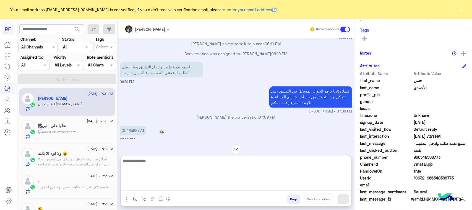
scroll to position [425, 0]
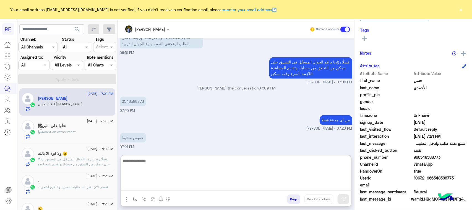
click at [164, 160] on textarea at bounding box center [236, 173] width 230 height 33
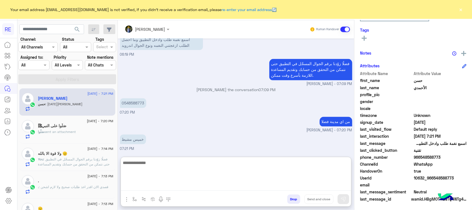
scroll to position [460, 0]
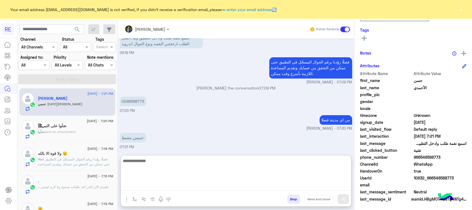
paste textarea "**********"
type textarea "**********"
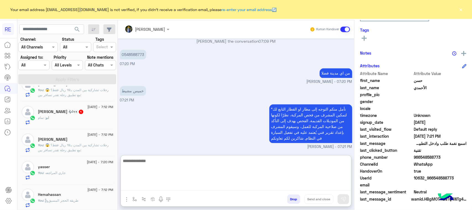
scroll to position [207, 0]
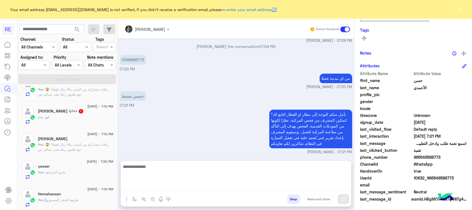
click at [70, 124] on div "ابو : تمام" at bounding box center [75, 119] width 75 height 10
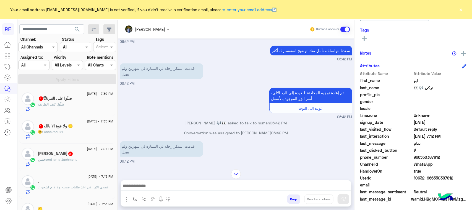
scroll to position [221, 0]
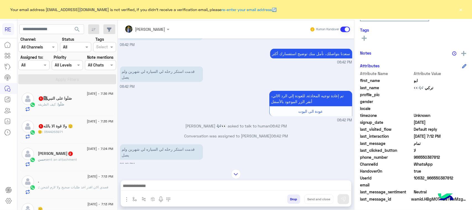
click at [72, 164] on div "[PERSON_NAME] sent an attachment" at bounding box center [75, 162] width 75 height 10
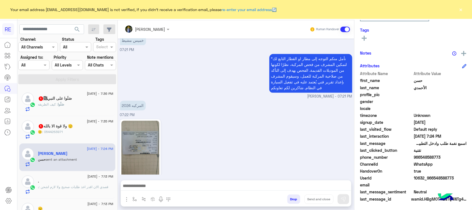
scroll to position [511, 0]
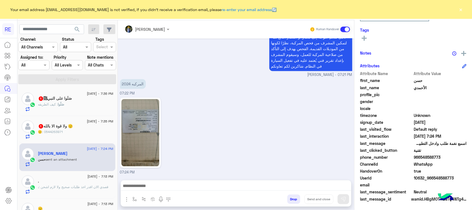
drag, startPoint x: 460, startPoint y: 179, endPoint x: 433, endPoint y: 179, distance: 27.9
click at [433, 179] on span "10632_966548588773" at bounding box center [440, 178] width 53 height 6
copy span "548588773"
click at [139, 136] on img at bounding box center [140, 132] width 38 height 67
click at [128, 203] on div "enter flow name **" at bounding box center [148, 199] width 54 height 11
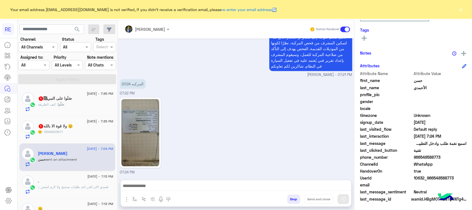
click at [125, 201] on img "button" at bounding box center [126, 199] width 7 height 7
click at [133, 188] on span "Images" at bounding box center [139, 187] width 14 height 6
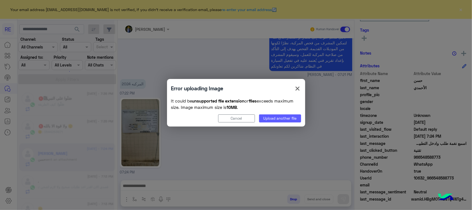
click at [273, 118] on button "Upload another file" at bounding box center [280, 118] width 42 height 8
click at [300, 88] on span "×" at bounding box center [297, 88] width 7 height 12
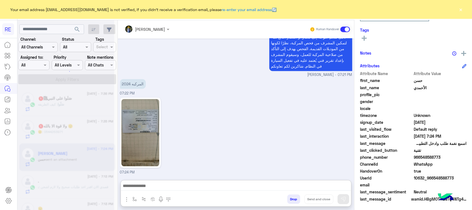
click at [231, 184] on textarea at bounding box center [236, 186] width 230 height 8
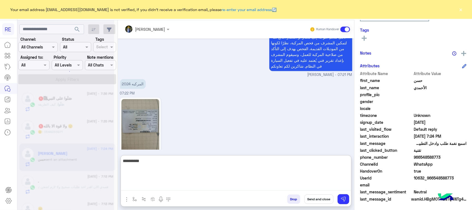
type textarea "**********"
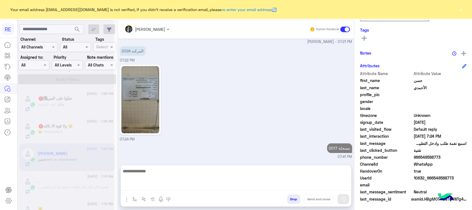
scroll to position [529, 0]
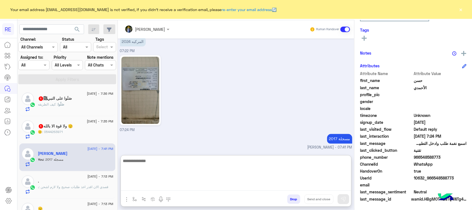
click at [83, 117] on div "[DATE] - 7:35 PM 🫡 ولا قوة الا بالله 1 🫡 : 0544263971" at bounding box center [67, 130] width 96 height 28
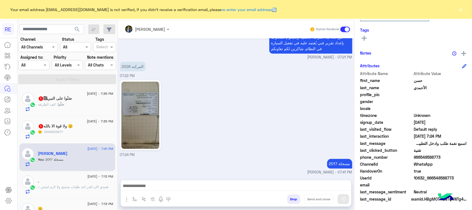
click at [79, 99] on div "صَلُّوا على [DEMOGRAPHIC_DATA] 1" at bounding box center [75, 99] width 75 height 6
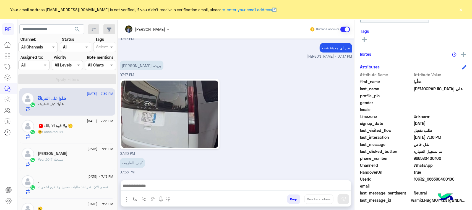
scroll to position [88, 0]
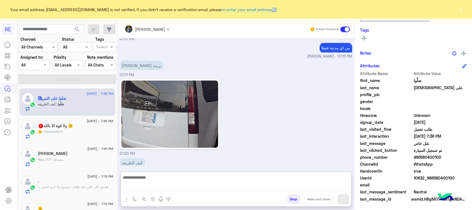
click at [183, 183] on textarea at bounding box center [236, 182] width 230 height 17
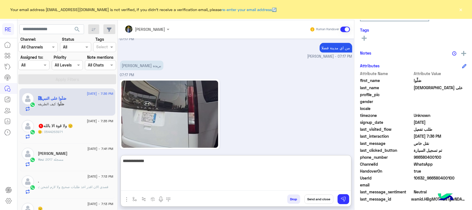
type textarea "**********"
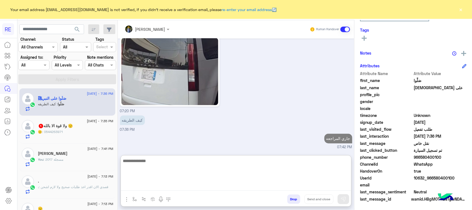
scroll to position [461, 0]
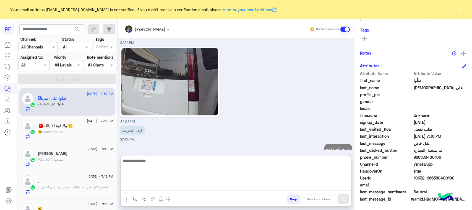
click at [60, 133] on span ": 0544263971" at bounding box center [52, 131] width 21 height 4
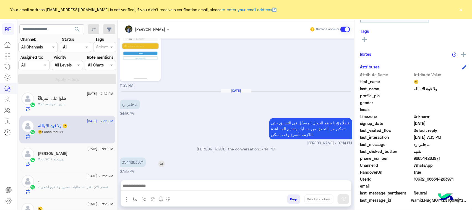
scroll to position [88, 0]
click at [123, 161] on p "0544263971" at bounding box center [133, 162] width 26 height 10
drag, startPoint x: 124, startPoint y: 162, endPoint x: 142, endPoint y: 163, distance: 17.5
click at [147, 163] on div "0544263971" at bounding box center [148, 162] width 57 height 10
copy p "544263971"
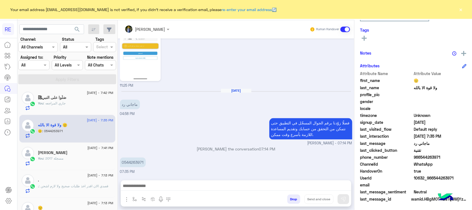
scroll to position [0, 0]
click at [162, 185] on textarea at bounding box center [236, 186] width 230 height 8
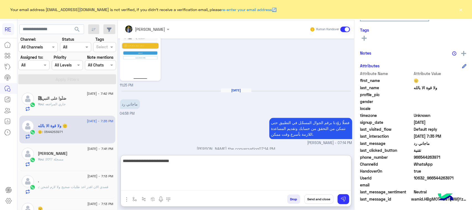
type textarea "**********"
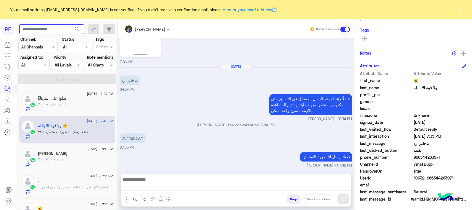
scroll to position [554, 0]
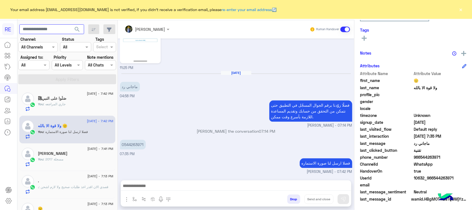
paste input "*********"
type input "*********"
click at [75, 28] on span "search" at bounding box center [77, 29] width 7 height 7
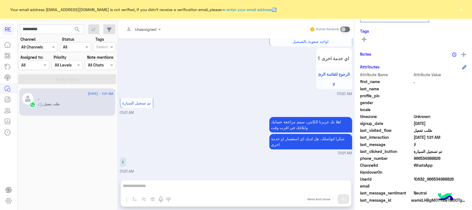
scroll to position [88, 0]
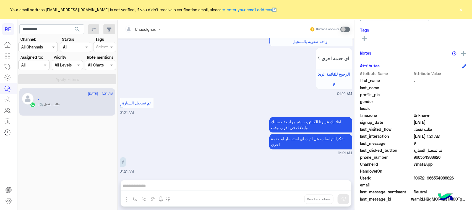
click at [344, 23] on div "Unassigned Human Handover" at bounding box center [236, 29] width 236 height 18
drag, startPoint x: 344, startPoint y: 25, endPoint x: 345, endPoint y: 28, distance: 2.8
click at [344, 26] on div "Human Handover" at bounding box center [330, 29] width 41 height 10
click at [345, 28] on span at bounding box center [345, 30] width 10 height 6
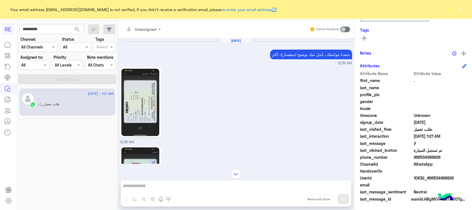
scroll to position [986, 0]
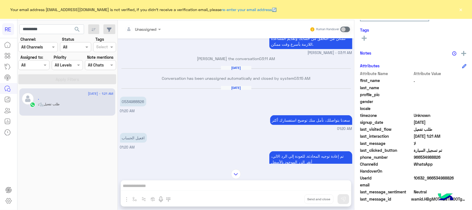
click at [170, 183] on div "Unassigned Human Handover [DATE] [PERSON_NAME] بتواصلك، نأمل منك توضيح استفسارك…" at bounding box center [236, 116] width 236 height 192
click at [172, 187] on div "Unassigned Human Handover [DATE] [PERSON_NAME] بتواصلك، نأمل منك توضيح استفسارك…" at bounding box center [236, 116] width 236 height 192
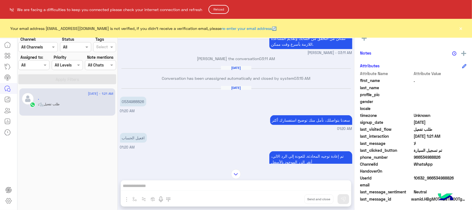
click at [220, 12] on button "Reload" at bounding box center [218, 9] width 20 height 9
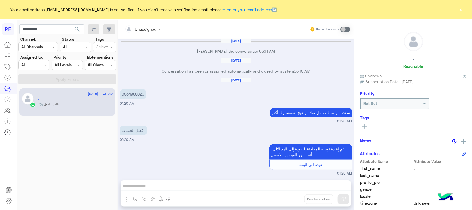
scroll to position [654, 0]
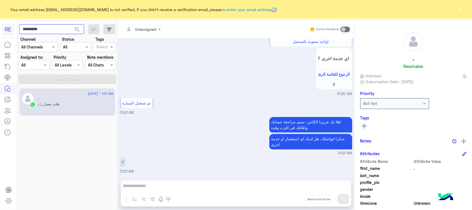
click at [48, 33] on input "*********" at bounding box center [51, 29] width 65 height 10
click at [77, 31] on span "search" at bounding box center [77, 29] width 7 height 7
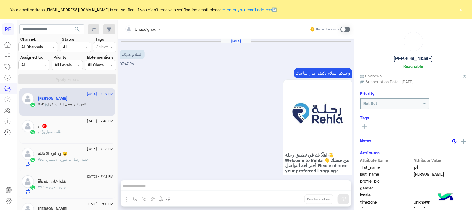
scroll to position [483, 0]
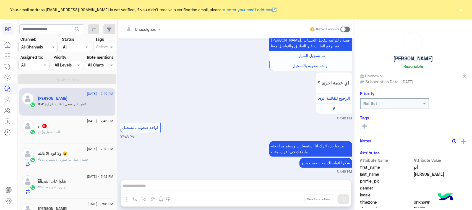
click at [64, 136] on div ",~ : طلب تفعيل" at bounding box center [75, 134] width 75 height 10
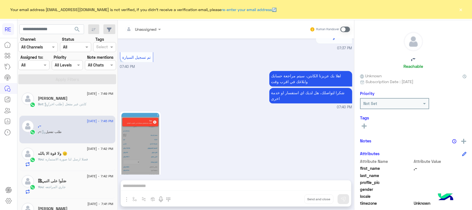
scroll to position [734, 0]
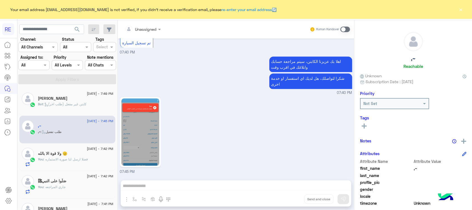
click at [141, 117] on img at bounding box center [140, 131] width 38 height 67
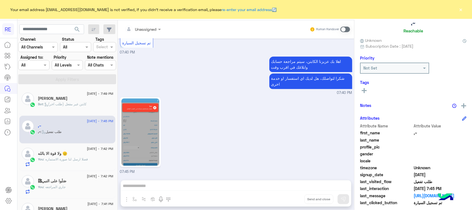
scroll to position [88, 0]
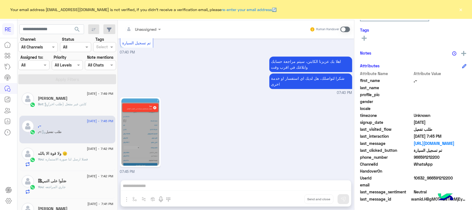
drag, startPoint x: 458, startPoint y: 178, endPoint x: 439, endPoint y: 176, distance: 18.6
click at [433, 177] on span "10632_966591212200" at bounding box center [440, 178] width 53 height 6
copy span "591212200"
click at [346, 28] on span at bounding box center [345, 30] width 10 height 6
click at [227, 181] on div "Unassigned Human Handover Aug 22, 2025 07:36 PM سعدنا بتواصلك، نأمل منك توضيح ا…" at bounding box center [236, 116] width 236 height 192
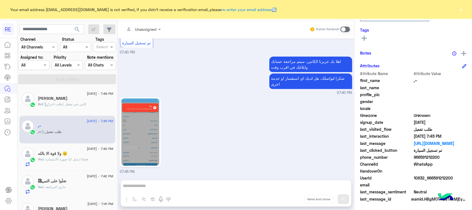
scroll to position [745, 0]
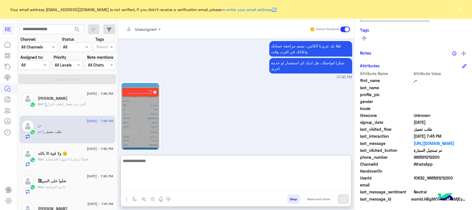
click at [226, 186] on textarea at bounding box center [236, 173] width 230 height 33
type textarea "**********"
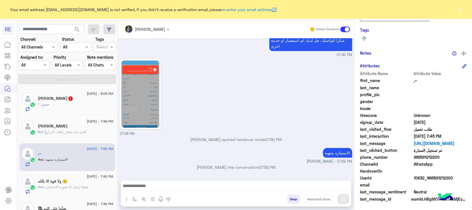
scroll to position [787, 0]
click at [88, 107] on div "حسن : ؟" at bounding box center [75, 107] width 75 height 10
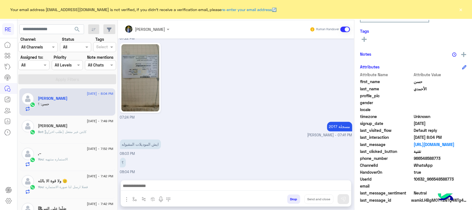
scroll to position [88, 0]
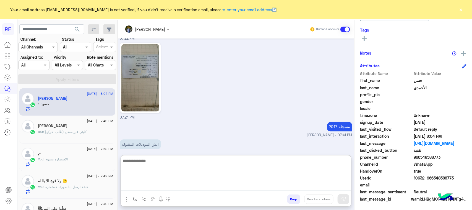
click at [156, 183] on textarea at bounding box center [236, 173] width 230 height 33
type textarea "*"
paste textarea "**********"
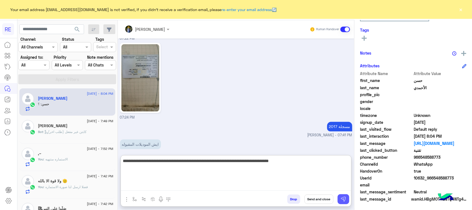
type textarea "**********"
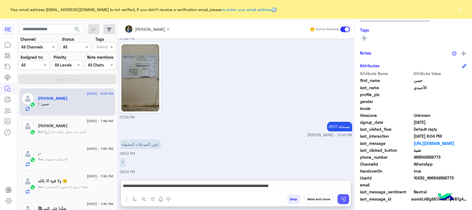
click at [342, 198] on img at bounding box center [344, 199] width 6 height 6
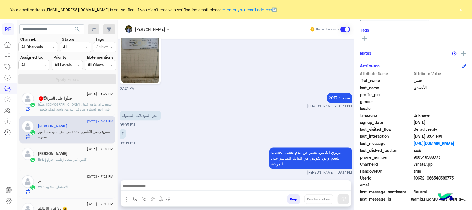
scroll to position [585, 0]
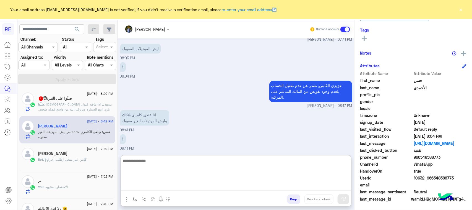
click at [174, 182] on textarea at bounding box center [236, 173] width 230 height 33
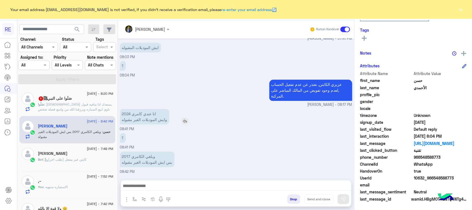
click at [138, 96] on div "عزيزي الكابتن, نعتذر عن عدم تفعيل الحساب ,لعدم وجود تفويض من المالك المباشر على…" at bounding box center [236, 93] width 232 height 29
click at [142, 121] on p "انا عندي كامري 2024 وايش الموديلات الغير مقبوله" at bounding box center [144, 117] width 49 height 15
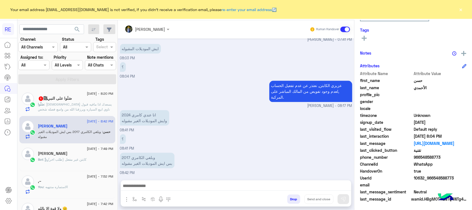
click at [77, 111] on span ": الله يسعدك اذا مافيه قبول ناوي ابيع السياره ويرزقنا الله من واسع فضله شخص قال…" at bounding box center [75, 111] width 74 height 19
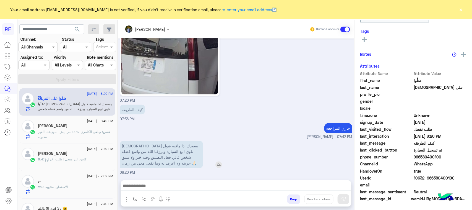
scroll to position [88, 0]
click at [180, 155] on p "الله يسعدك اذا مافيه قبول ناوي ابيع السياره ويرزقنا الله من واسع فضله شخص قالي …" at bounding box center [161, 154] width 83 height 27
click at [140, 148] on p "الله يسعدك اذا مافيه قبول ناوي ابيع السياره ويرزقنا الله من واسع فضله شخص قالي …" at bounding box center [161, 154] width 83 height 27
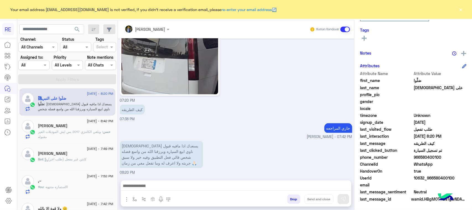
click at [140, 129] on div "جاري المراجعه مروه احمد - 07:42 PM" at bounding box center [236, 131] width 232 height 18
click at [148, 157] on p "الله يسعدك اذا مافيه قبول ناوي ابيع السياره ويرزقنا الله من واسع فضله شخص قالي …" at bounding box center [161, 154] width 83 height 27
